Goal: Task Accomplishment & Management: Complete application form

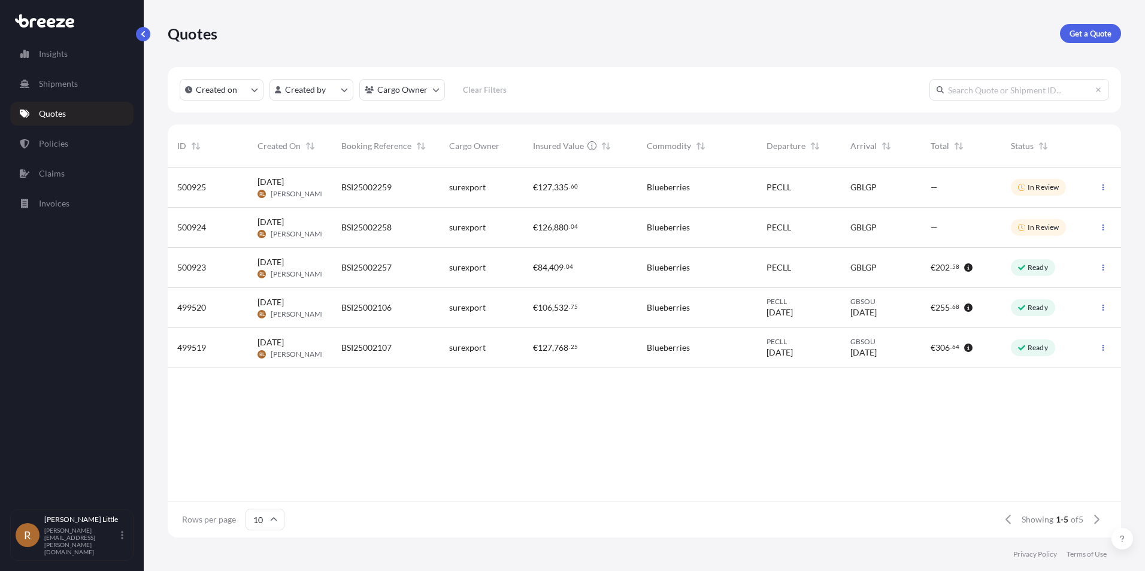
scroll to position [368, 944]
click at [58, 114] on p "Quotes" at bounding box center [52, 114] width 27 height 12
click at [53, 80] on p "Shipments" at bounding box center [58, 84] width 39 height 12
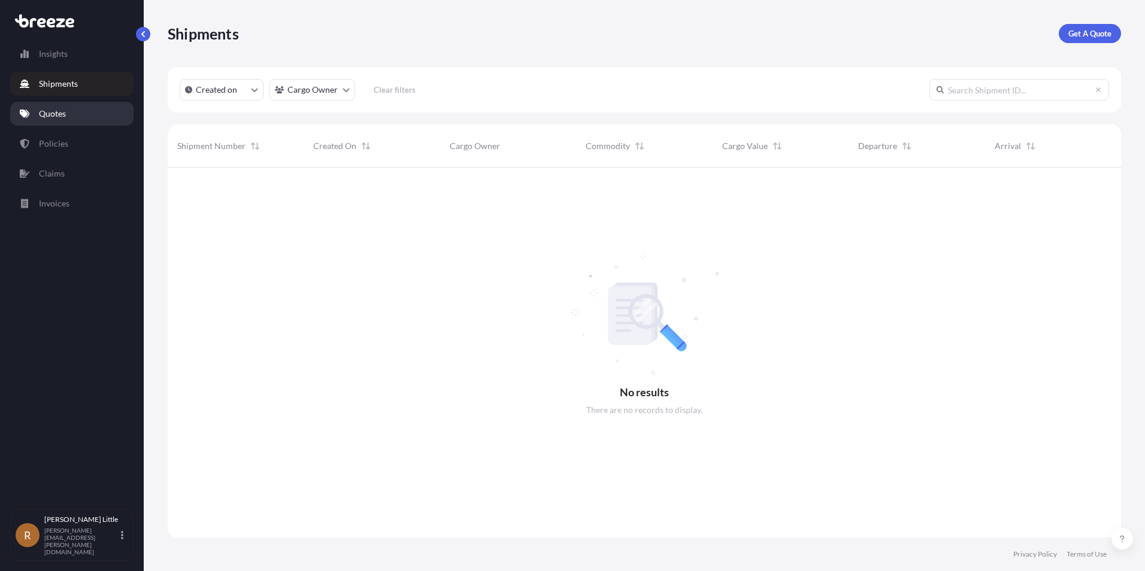
scroll to position [404, 944]
click at [54, 115] on p "Quotes" at bounding box center [52, 114] width 27 height 12
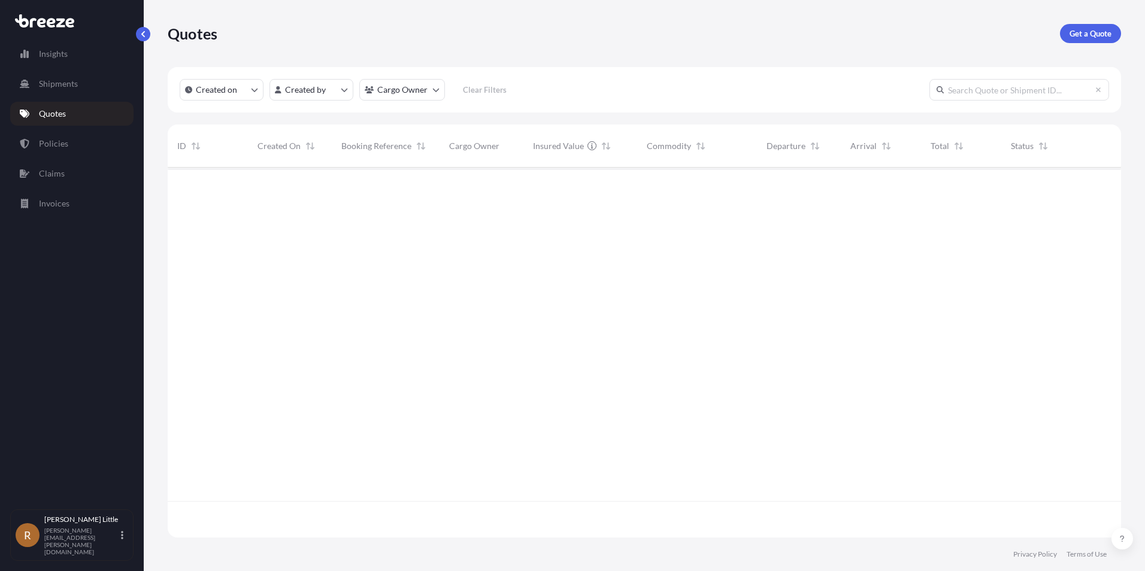
scroll to position [368, 944]
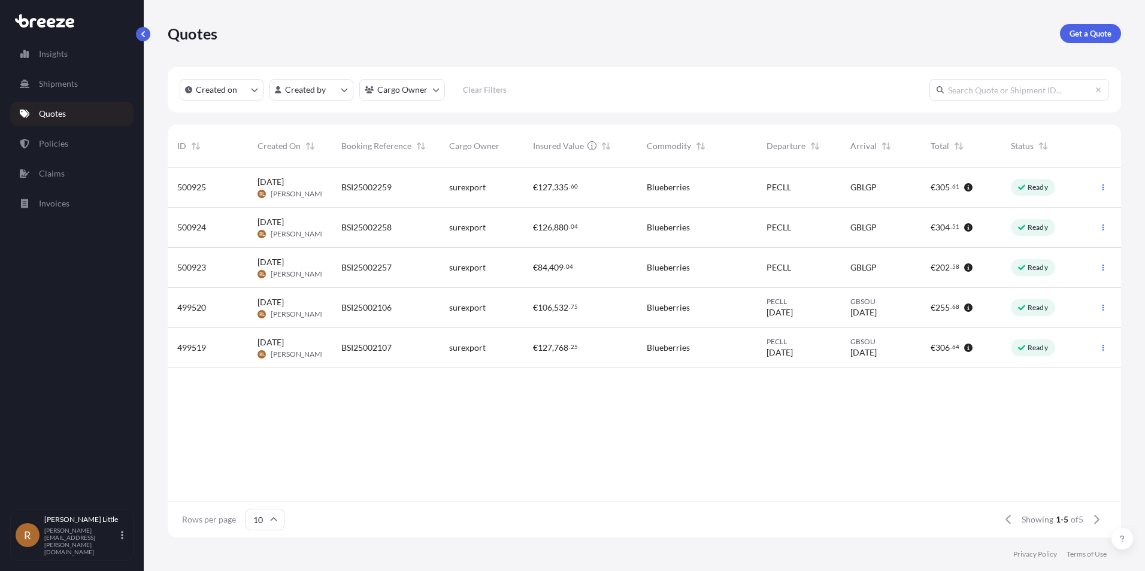
click at [372, 226] on span "BSI25002258" at bounding box center [366, 228] width 50 height 12
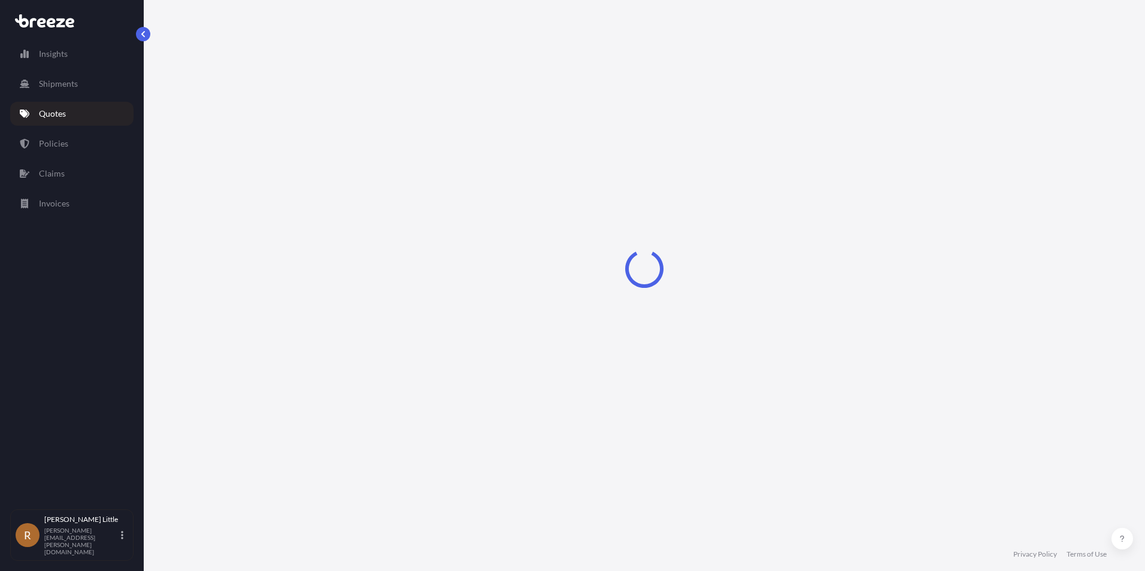
select select "Sea"
select select "Road"
select select "2"
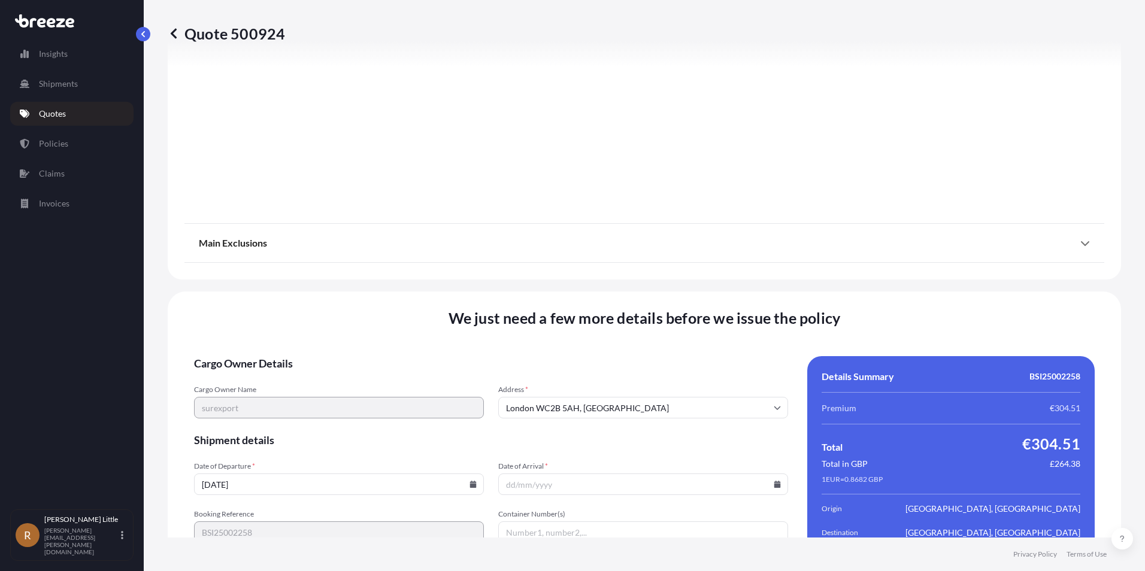
scroll to position [1529, 0]
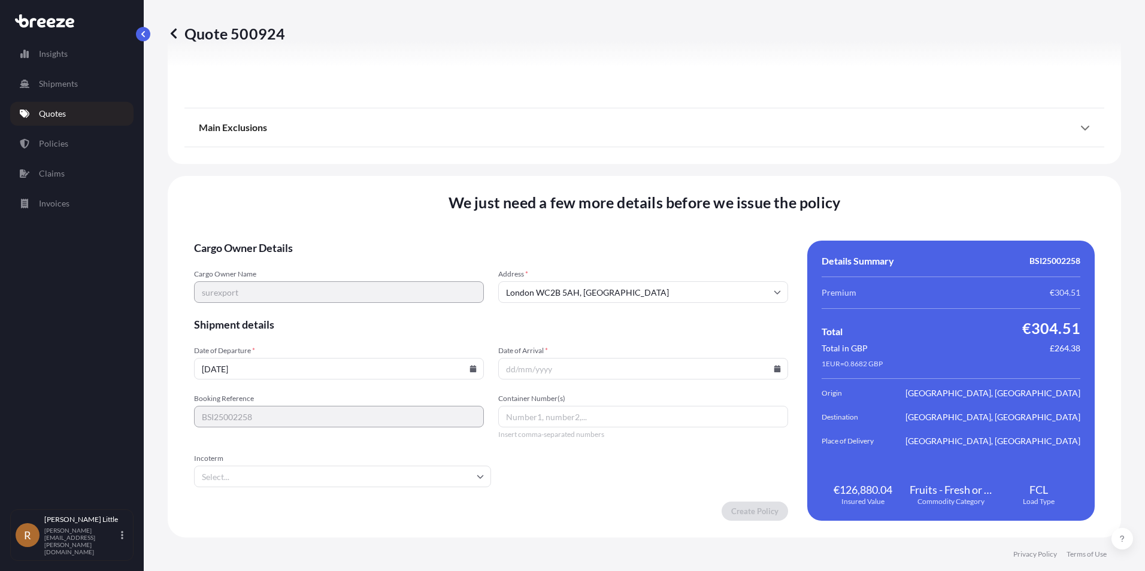
click at [336, 370] on input "[DATE]" at bounding box center [339, 369] width 290 height 22
click at [471, 369] on icon at bounding box center [473, 368] width 7 height 7
click at [258, 241] on button "6" at bounding box center [253, 237] width 19 height 19
type input "[DATE]"
click at [627, 367] on input "Date of Arrival *" at bounding box center [643, 369] width 290 height 22
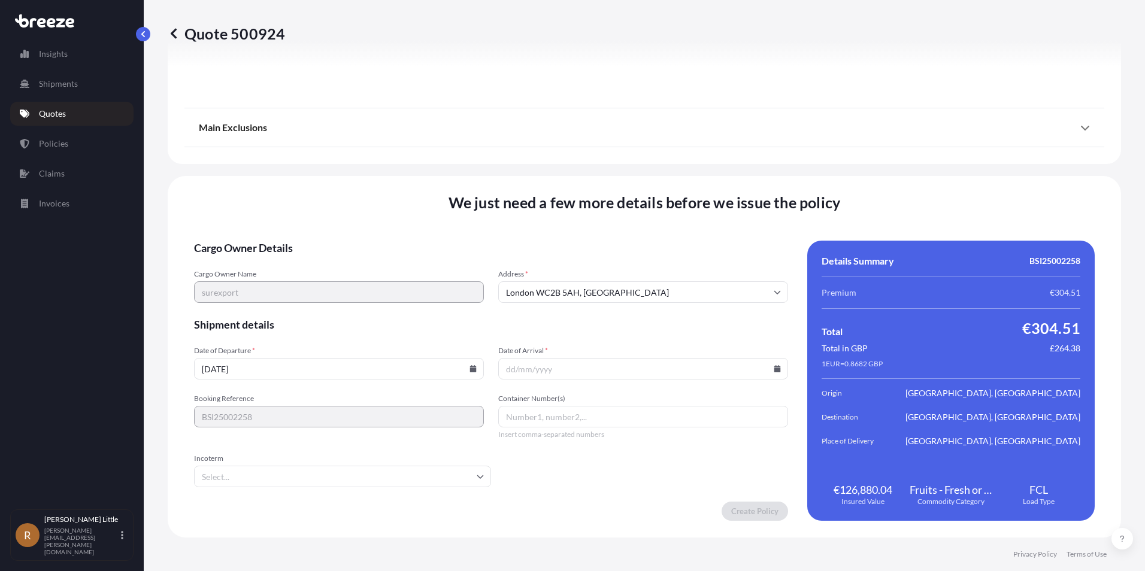
click at [774, 368] on icon at bounding box center [777, 368] width 7 height 7
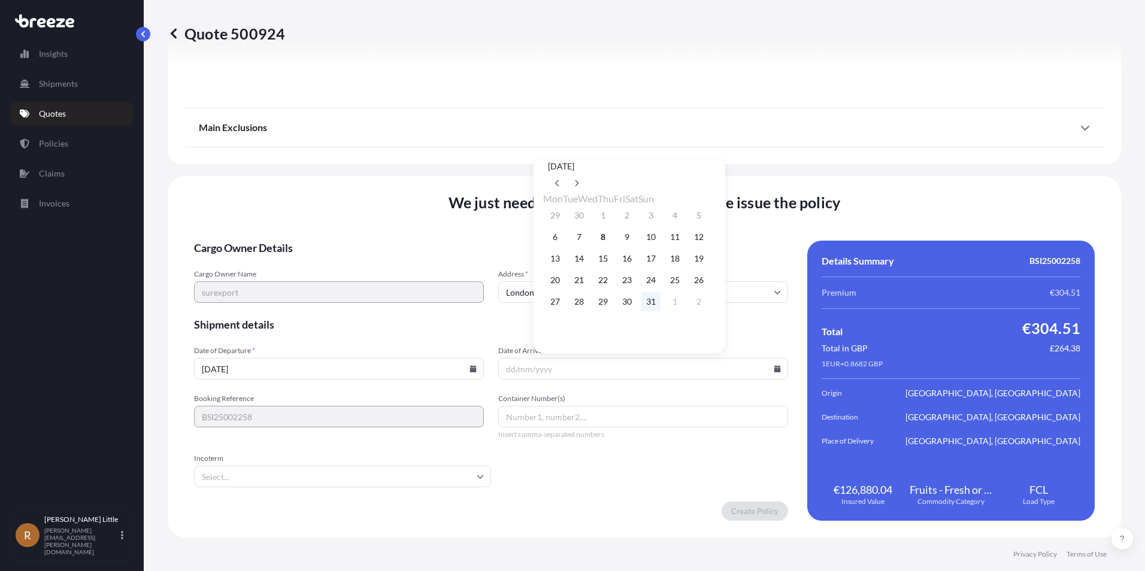
click at [660, 309] on button "31" at bounding box center [650, 301] width 19 height 19
type input "[DATE]"
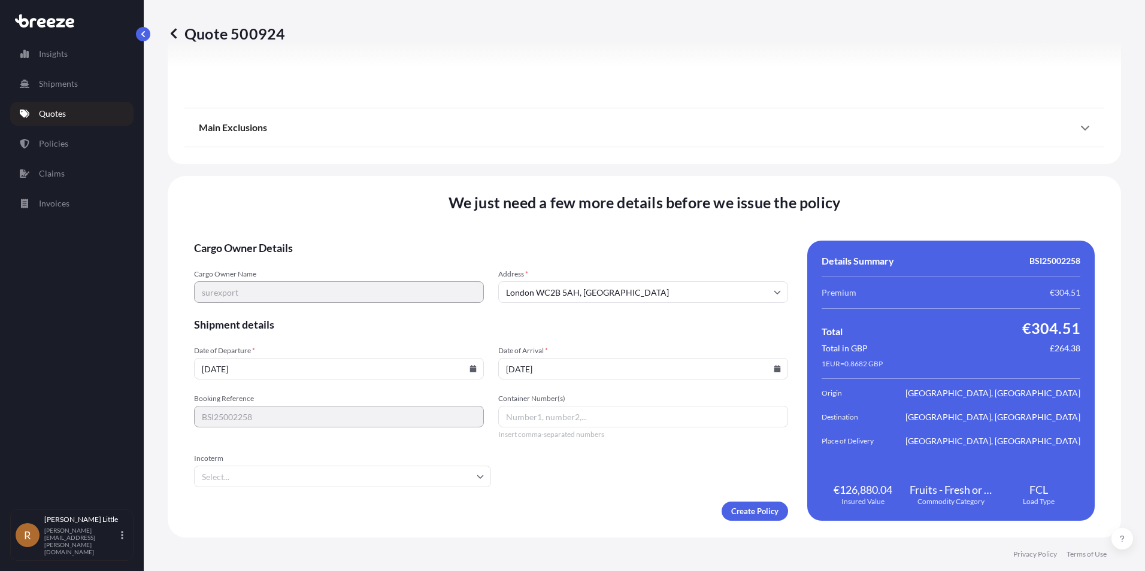
click at [575, 413] on input "Container Number(s)" at bounding box center [643, 417] width 290 height 22
type input "CGMU5532420"
click at [455, 472] on input "Incoterm" at bounding box center [342, 477] width 297 height 22
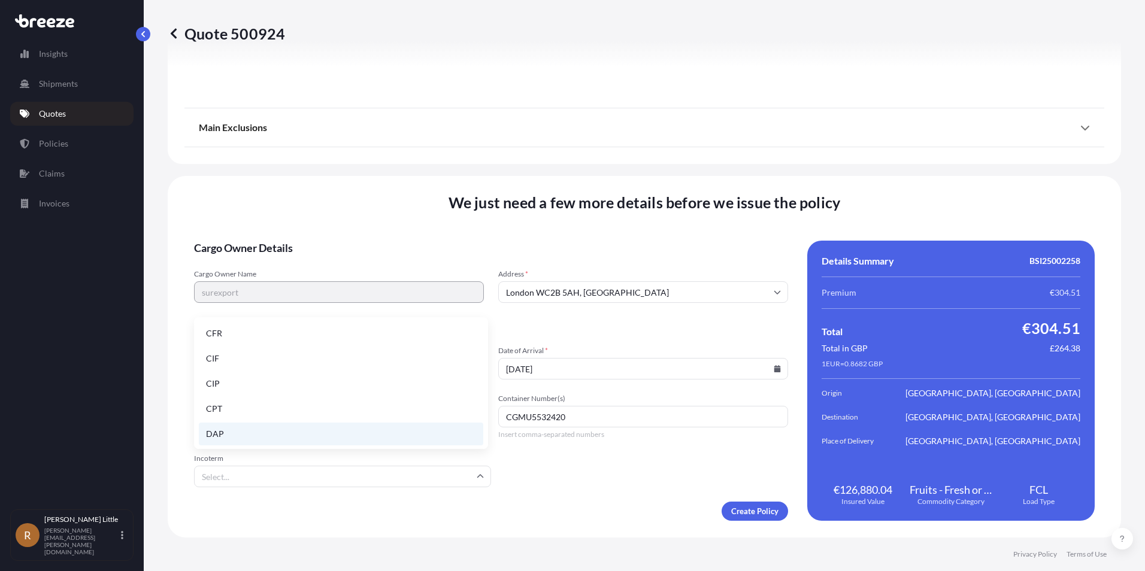
click at [229, 432] on li "DAP" at bounding box center [341, 434] width 284 height 23
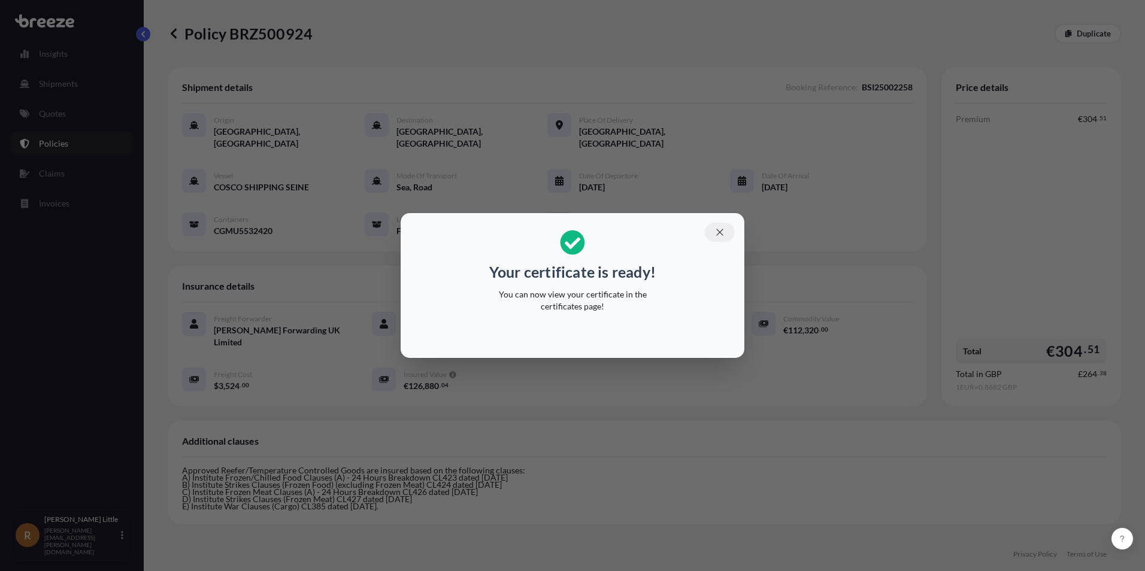
click at [717, 235] on icon "button" at bounding box center [719, 232] width 11 height 11
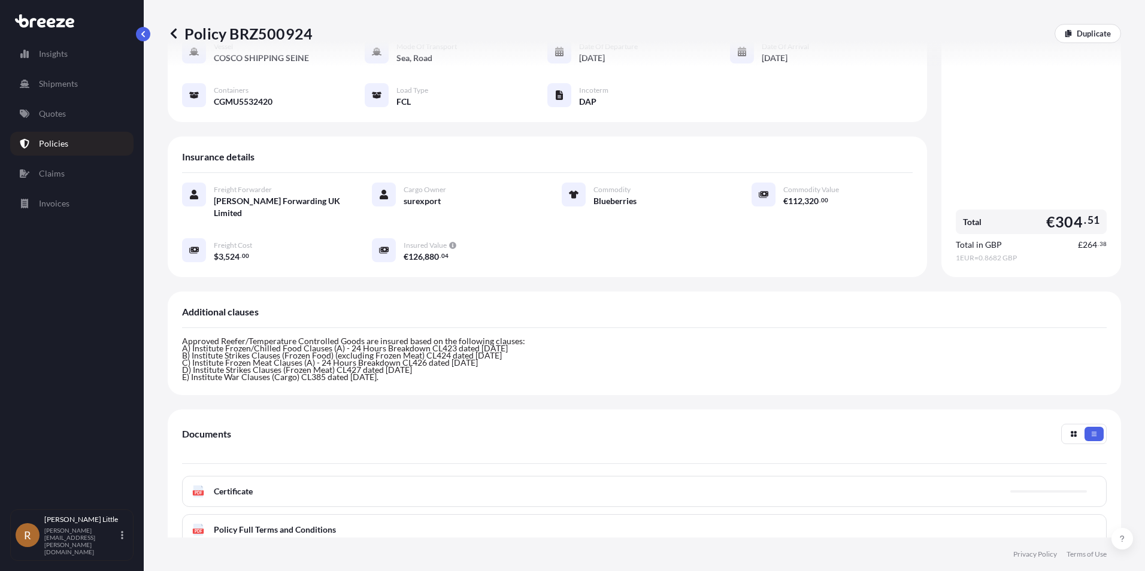
scroll to position [255, 0]
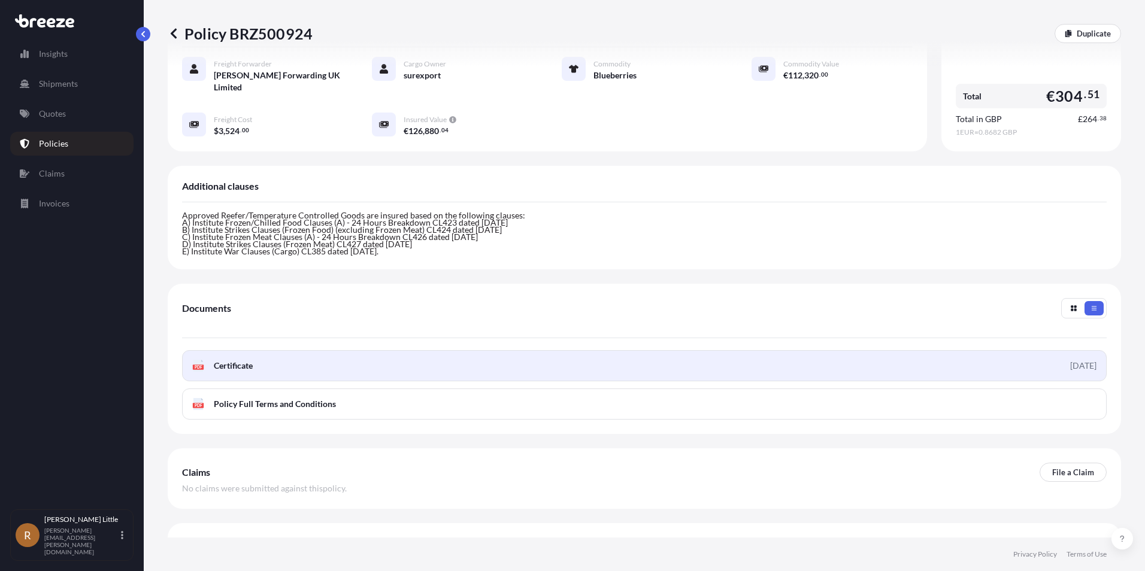
click at [299, 350] on link "PDF Certificate [DATE]" at bounding box center [644, 365] width 924 height 31
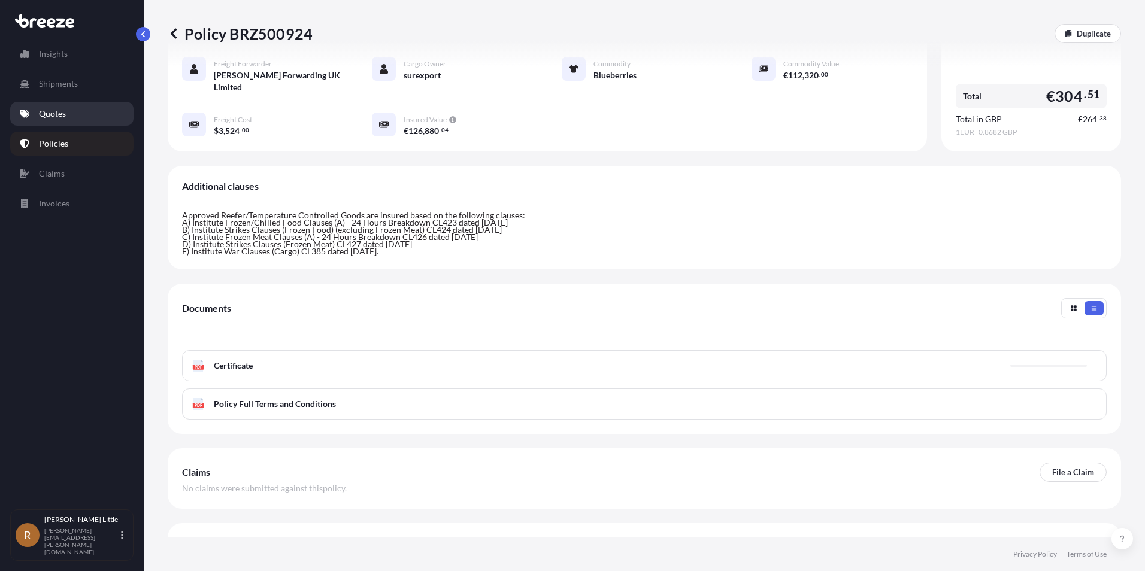
click at [40, 114] on p "Quotes" at bounding box center [52, 114] width 27 height 12
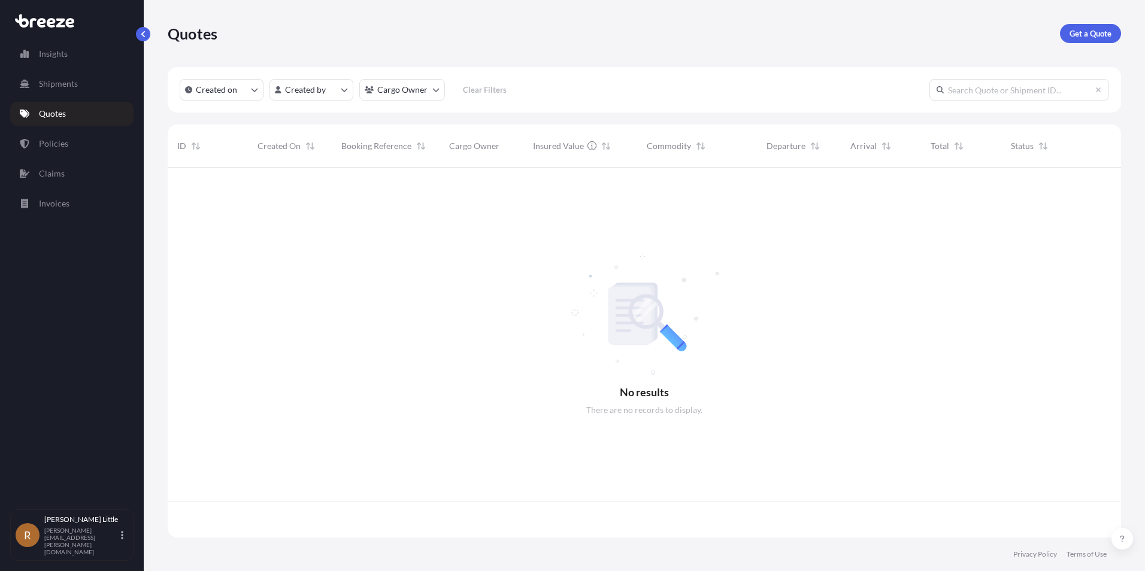
scroll to position [368, 944]
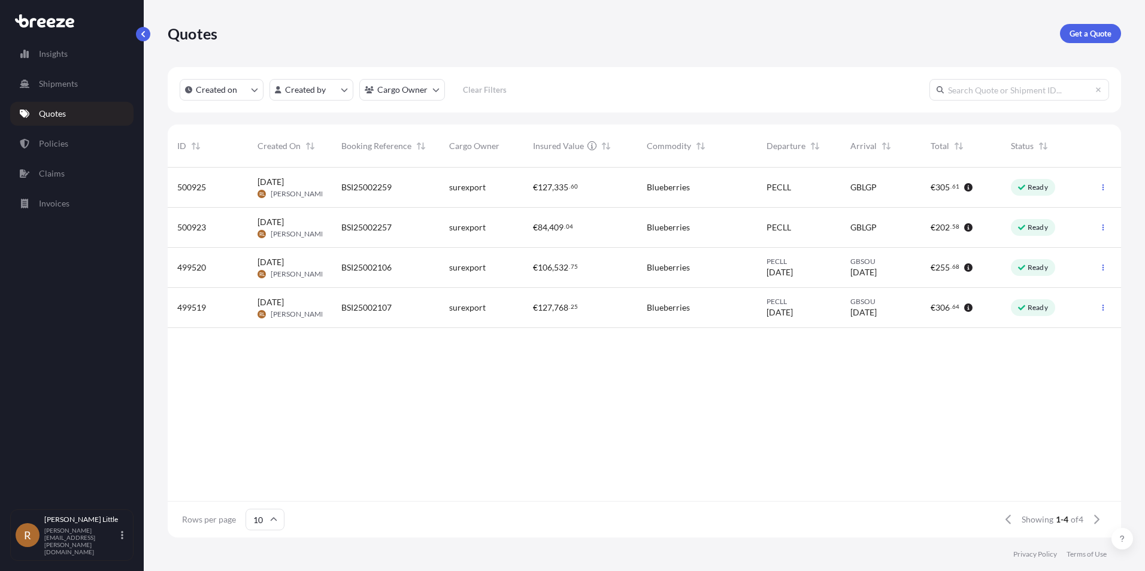
click at [284, 181] on span "[DATE]" at bounding box center [270, 182] width 26 height 12
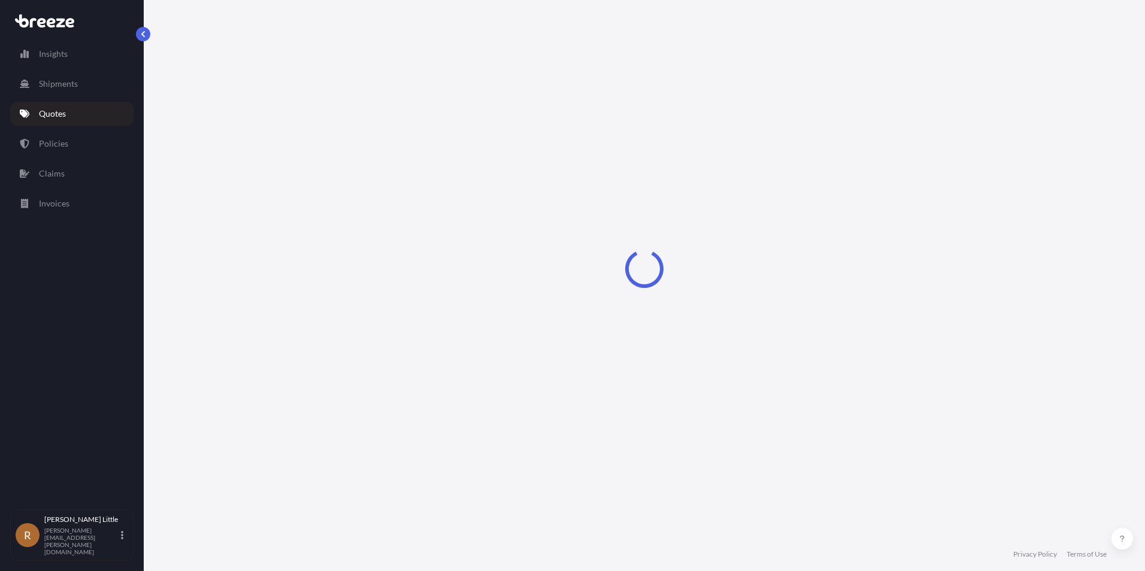
select select "Sea"
select select "Road"
select select "2"
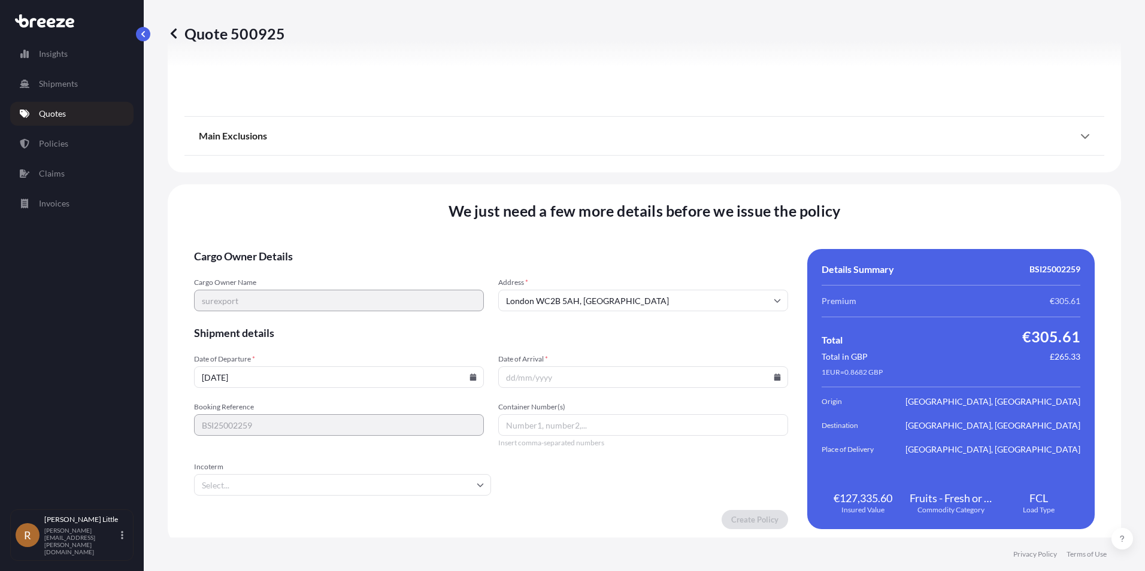
scroll to position [1529, 0]
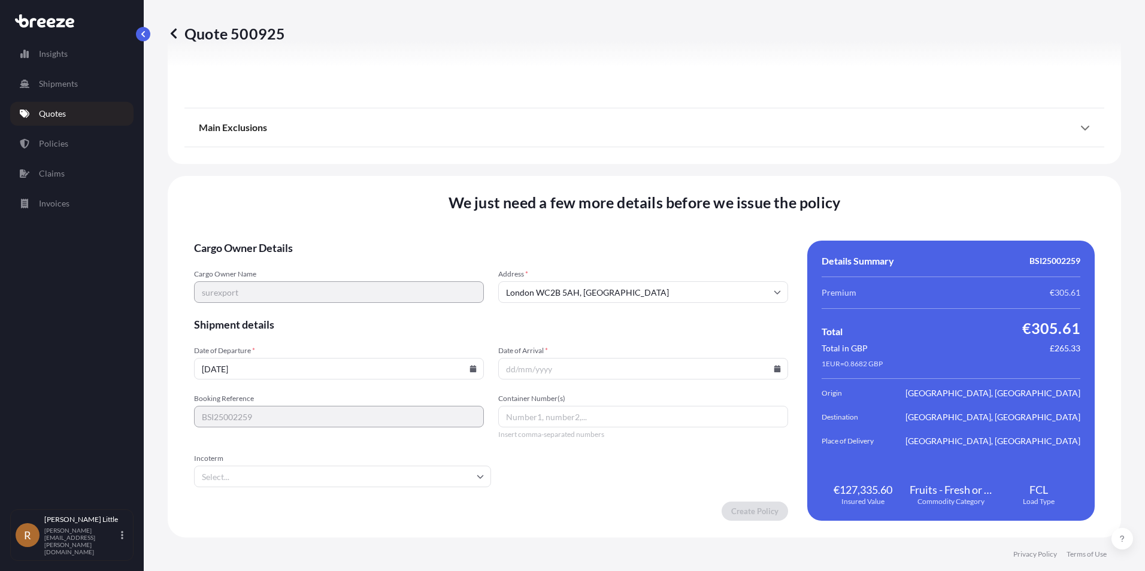
click at [472, 368] on icon at bounding box center [472, 368] width 7 height 7
click at [254, 238] on button "6" at bounding box center [253, 237] width 19 height 19
type input "[DATE]"
click at [769, 375] on input "Date of Arrival *" at bounding box center [643, 369] width 290 height 22
click at [774, 371] on icon at bounding box center [777, 368] width 7 height 7
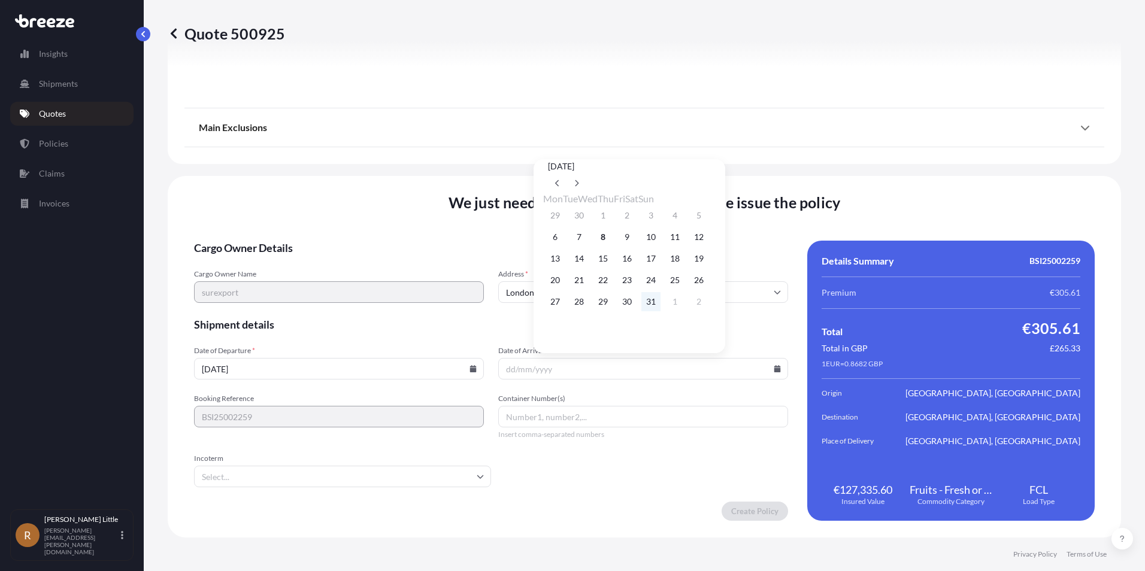
click at [660, 308] on button "31" at bounding box center [650, 301] width 19 height 19
type input "[DATE]"
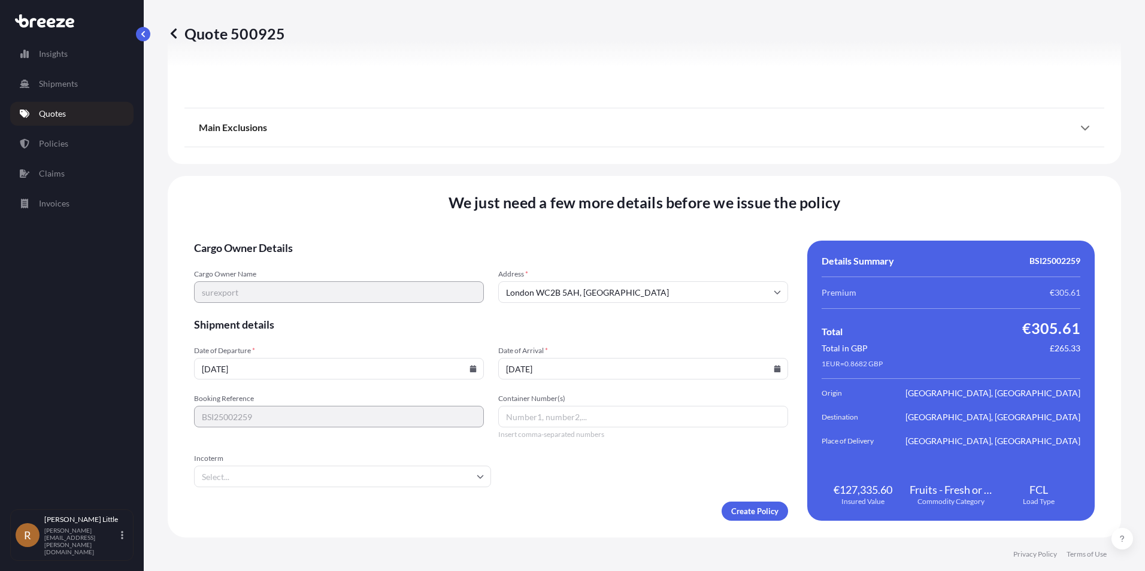
click at [543, 411] on input "Container Number(s)" at bounding box center [643, 417] width 290 height 22
paste input "BMOU9623214"
type input "BMOU9623214"
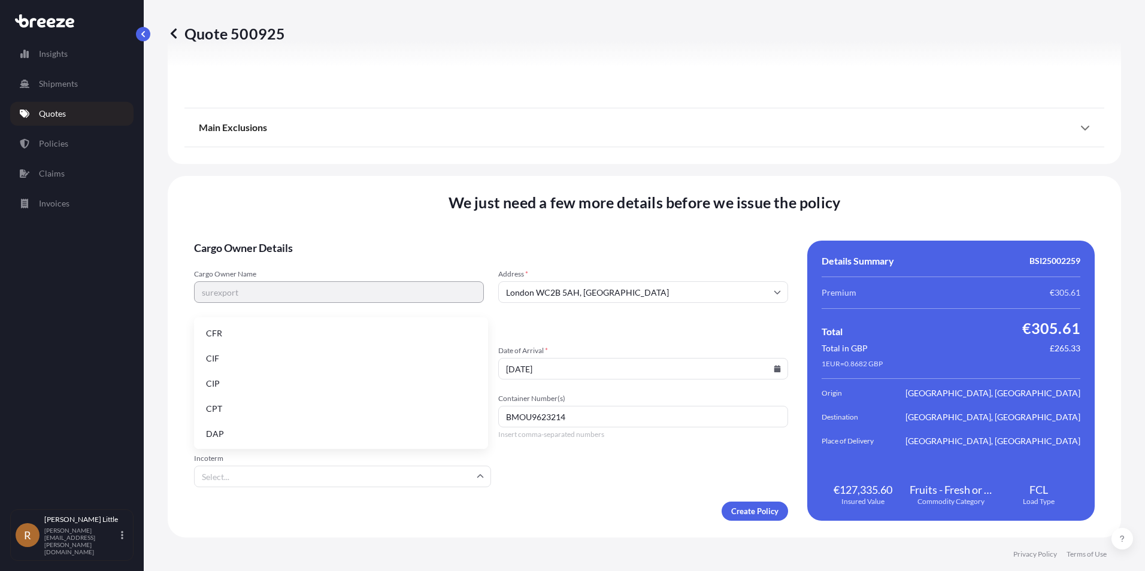
click at [475, 469] on input "Incoterm" at bounding box center [342, 477] width 297 height 22
click at [223, 429] on li "DAP" at bounding box center [341, 434] width 284 height 23
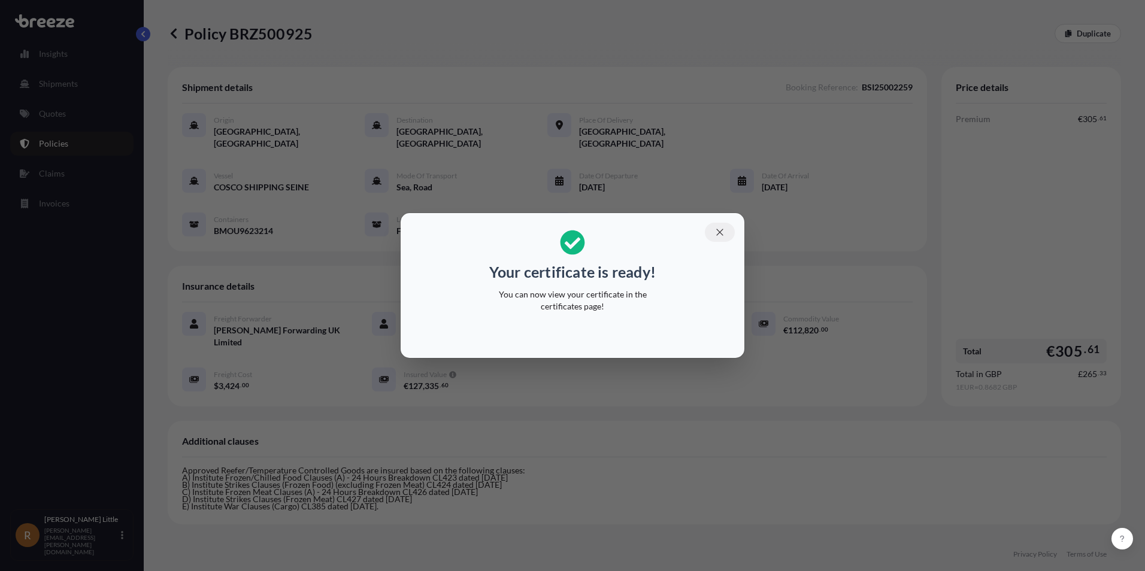
click at [721, 230] on icon "button" at bounding box center [719, 232] width 11 height 11
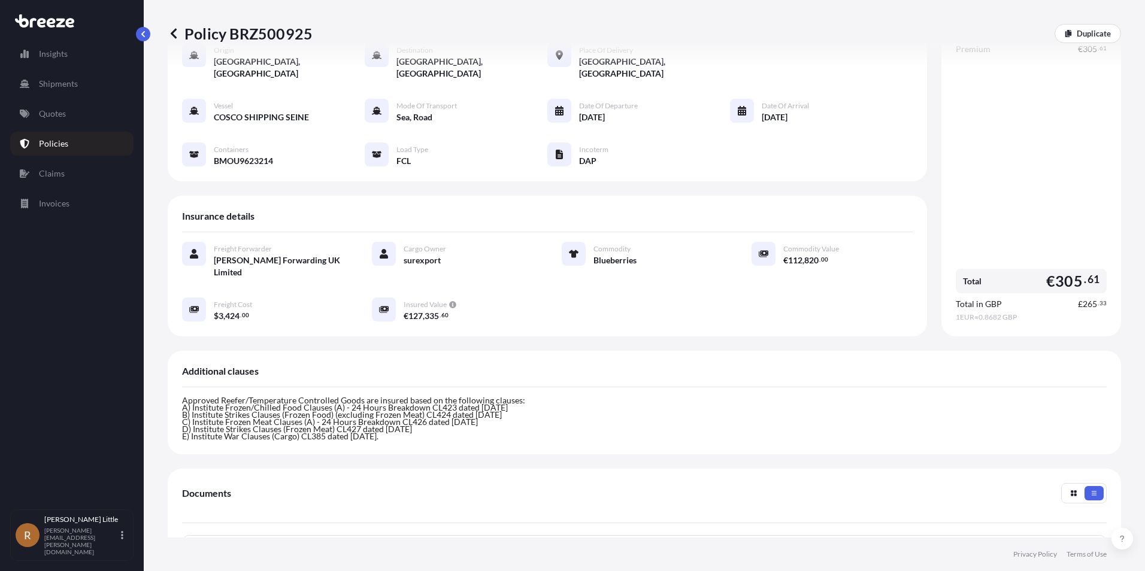
scroll to position [255, 0]
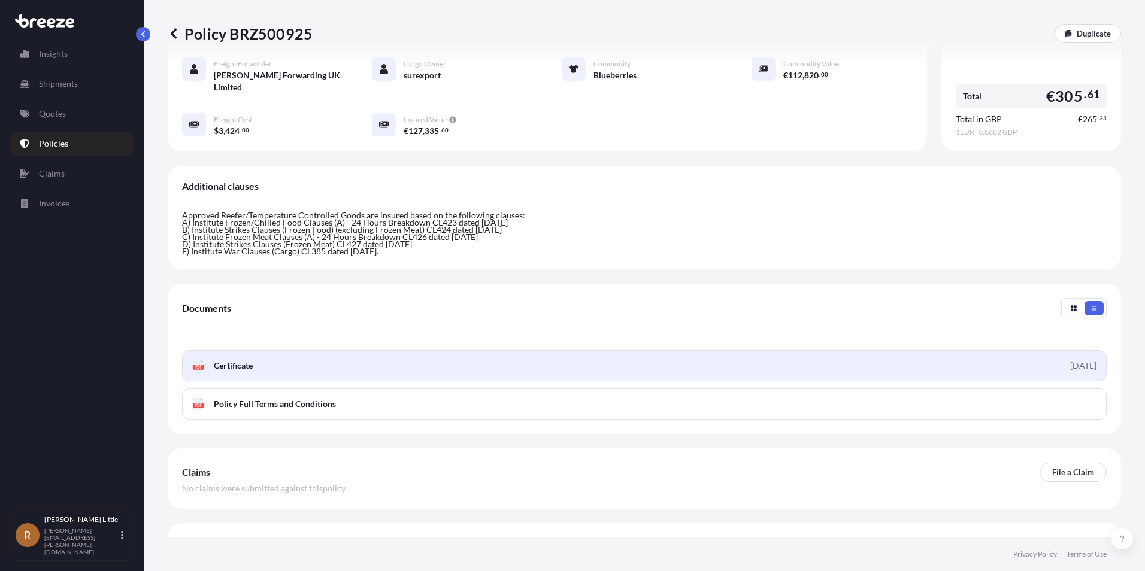
click at [232, 360] on span "Certificate" at bounding box center [233, 366] width 39 height 12
